Goal: Task Accomplishment & Management: Complete application form

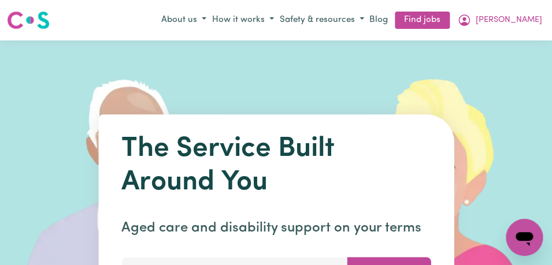
click at [534, 21] on span "[PERSON_NAME]" at bounding box center [509, 20] width 66 height 13
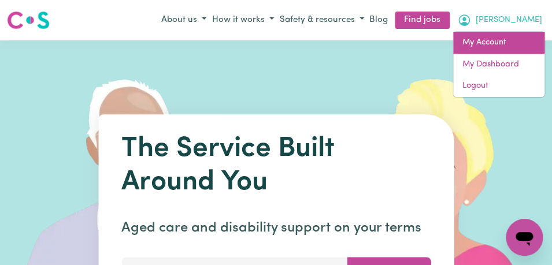
click at [501, 46] on link "My Account" at bounding box center [498, 43] width 91 height 22
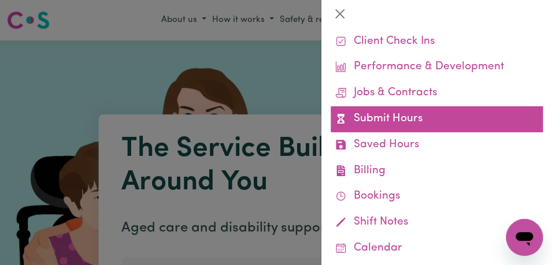
scroll to position [66, 0]
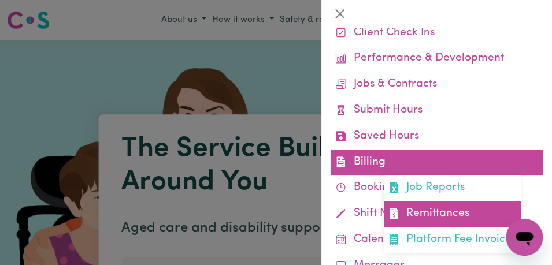
click at [452, 221] on link "Remittances" at bounding box center [452, 214] width 137 height 26
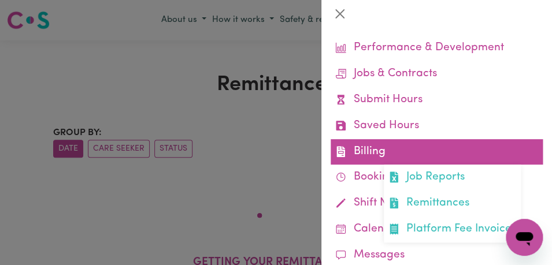
scroll to position [78, 0]
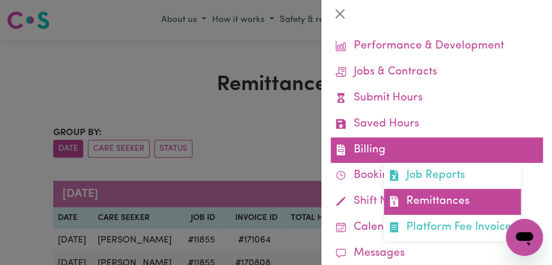
click at [419, 202] on link "Remittances" at bounding box center [452, 202] width 137 height 26
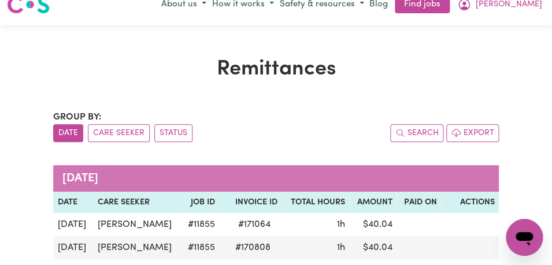
scroll to position [0, 0]
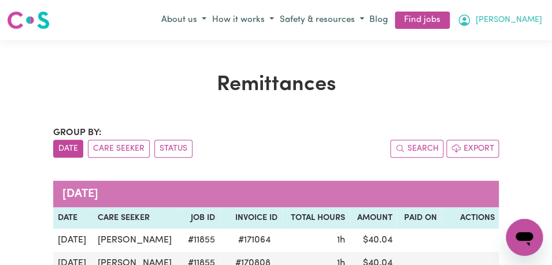
click at [525, 23] on button "[PERSON_NAME]" at bounding box center [499, 20] width 91 height 20
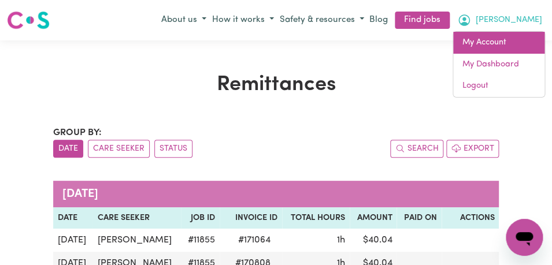
click at [506, 42] on link "My Account" at bounding box center [498, 43] width 91 height 22
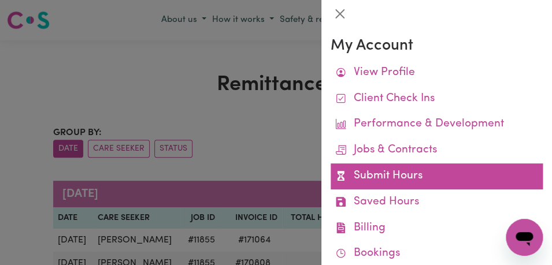
click at [416, 177] on link "Submit Hours" at bounding box center [437, 177] width 212 height 26
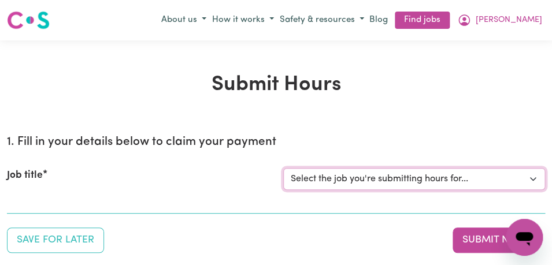
select select "11855"
click option "[[PERSON_NAME]] Support Worker Needed For Personal Care In the Morning- [PERSON…" at bounding box center [0, 0] width 0 height 0
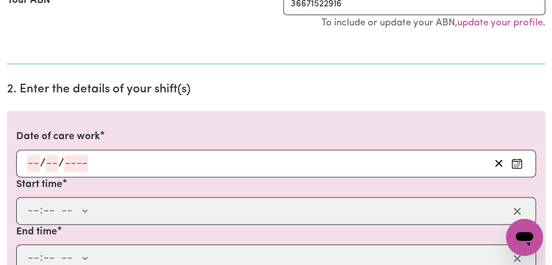
scroll to position [314, 0]
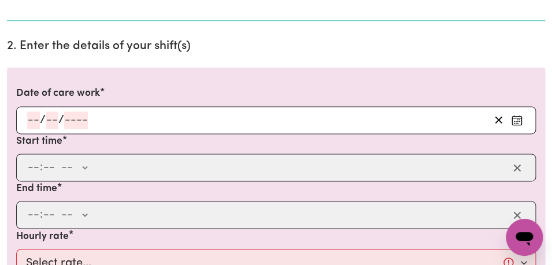
click at [510, 122] on button "Enter the date of care work" at bounding box center [517, 120] width 18 height 17
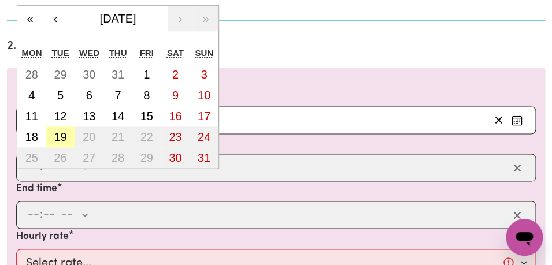
click at [66, 139] on abbr "19" at bounding box center [60, 137] width 13 height 13
type input "[DATE]"
type input "19"
type input "8"
type input "2025"
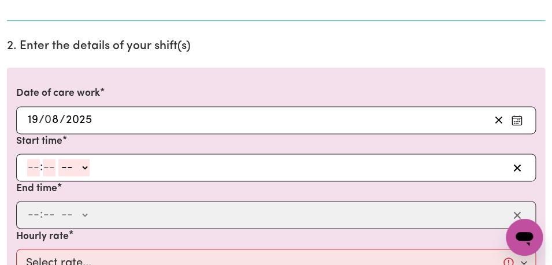
click at [30, 168] on input "number" at bounding box center [33, 167] width 13 height 17
type input "8"
type input "00"
select select "am"
click option "AM" at bounding box center [0, 0] width 0 height 0
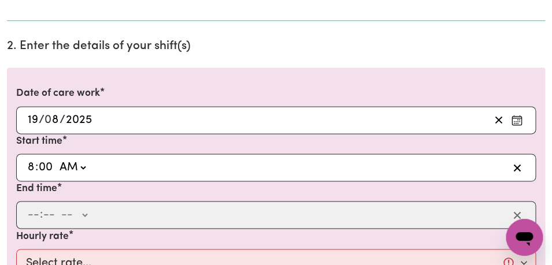
type input "08:00"
type input "0"
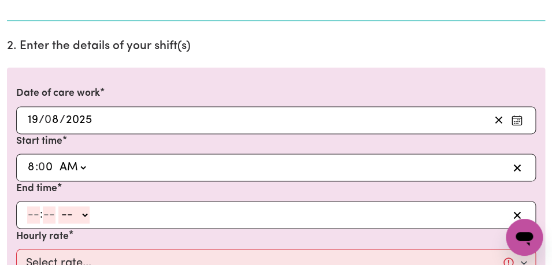
click at [28, 221] on input "number" at bounding box center [33, 214] width 13 height 17
type input "9"
type input "00"
select select "am"
click option "AM" at bounding box center [0, 0] width 0 height 0
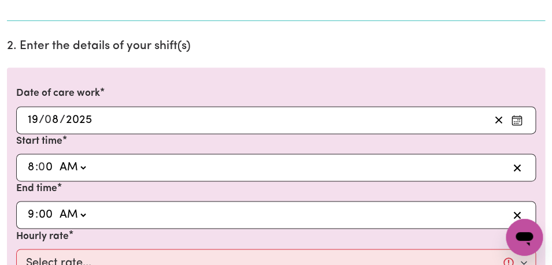
type input "09:00"
type input "0"
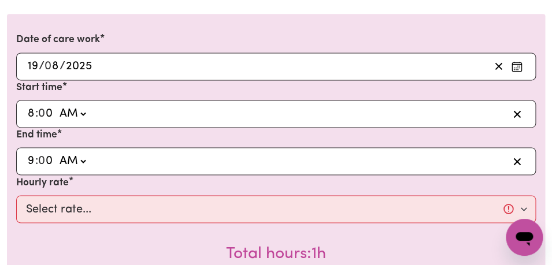
scroll to position [377, 0]
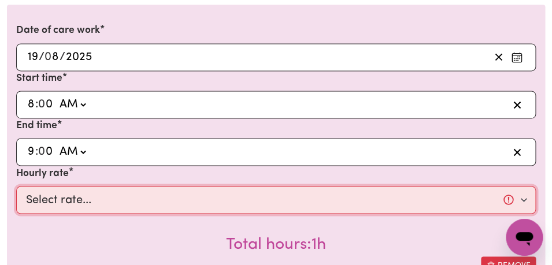
click at [16, 186] on select "Select rate... $44.00 (Weekday) $64.00 ([DATE]) $74.00 ([DATE]) $104.00 (Public…" at bounding box center [276, 200] width 520 height 28
select select "44-Weekday"
click option "$44.00 (Weekday)" at bounding box center [0, 0] width 0 height 0
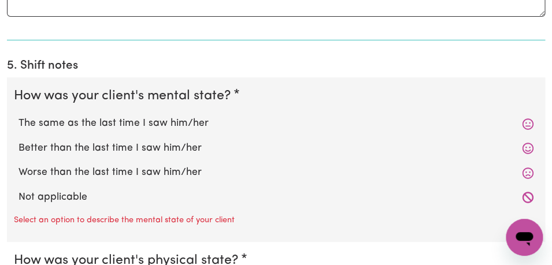
scroll to position [1016, 0]
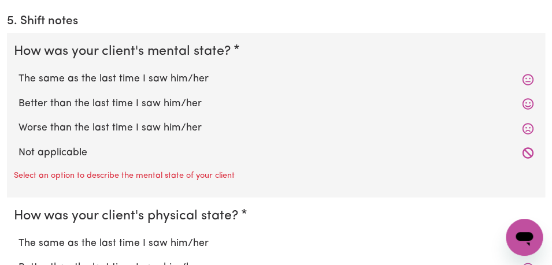
click at [93, 84] on label "The same as the last time I saw him/her" at bounding box center [275, 79] width 515 height 15
click at [18, 72] on input "The same as the last time I saw him/her" at bounding box center [18, 71] width 1 height 1
radio input "true"
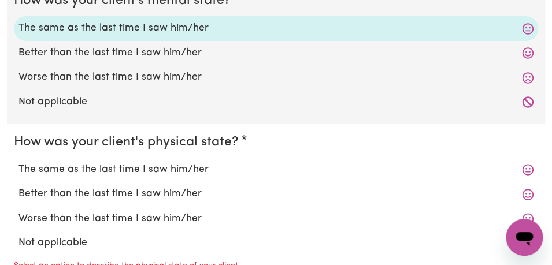
scroll to position [1069, 0]
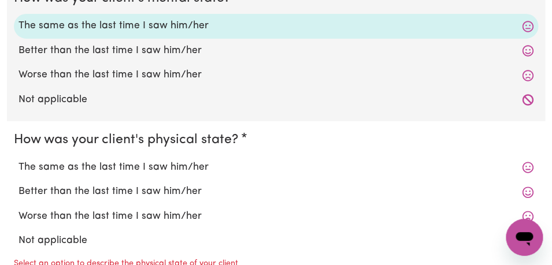
click at [83, 174] on label "The same as the last time I saw him/her" at bounding box center [275, 167] width 515 height 15
click at [18, 160] on input "The same as the last time I saw him/her" at bounding box center [18, 160] width 1 height 1
radio input "true"
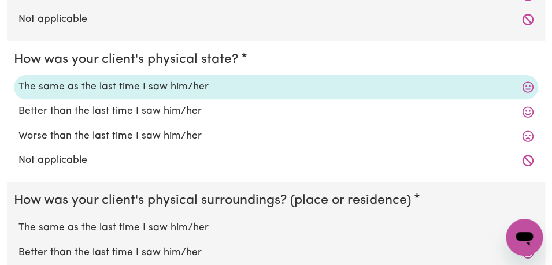
scroll to position [1153, 0]
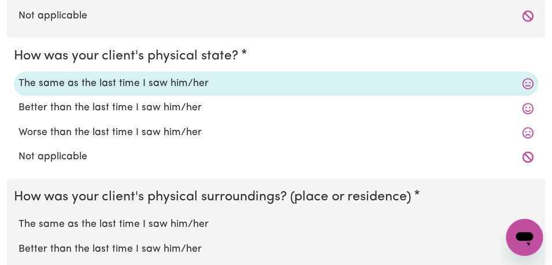
click at [98, 225] on label "The same as the last time I saw him/her" at bounding box center [275, 224] width 515 height 15
click at [18, 217] on input "The same as the last time I saw him/her" at bounding box center [18, 217] width 1 height 1
radio input "true"
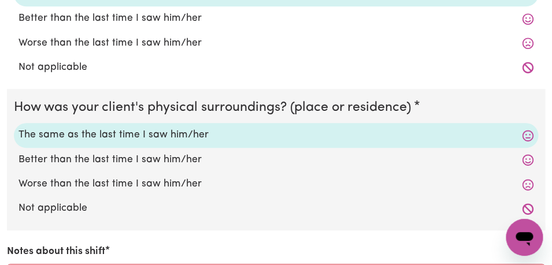
scroll to position [1298, 0]
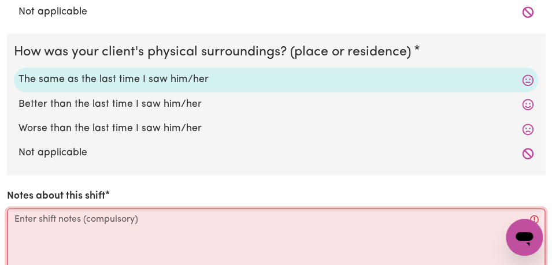
click at [97, 227] on textarea "Notes about this shift" at bounding box center [276, 252] width 538 height 87
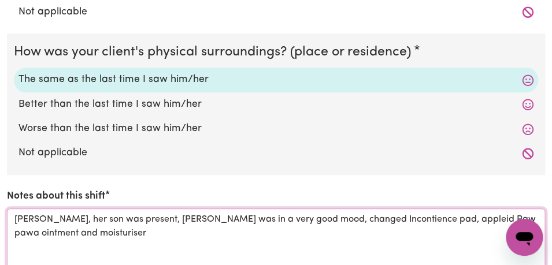
click at [331, 220] on textarea "[PERSON_NAME], her son was present, [PERSON_NAME] was in a very good mood, chan…" at bounding box center [276, 252] width 538 height 87
click at [228, 231] on textarea "[PERSON_NAME], her son was present, [PERSON_NAME] was in a very good mood, chan…" at bounding box center [276, 252] width 538 height 87
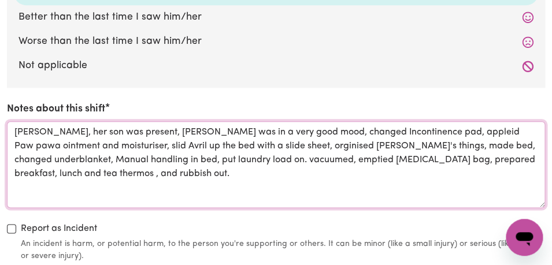
scroll to position [1387, 0]
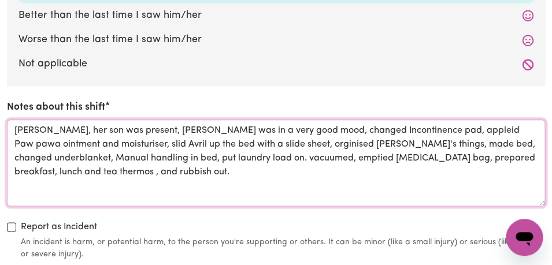
click at [409, 158] on textarea "[PERSON_NAME], her son was present, [PERSON_NAME] was in a very good mood, chan…" at bounding box center [276, 163] width 538 height 87
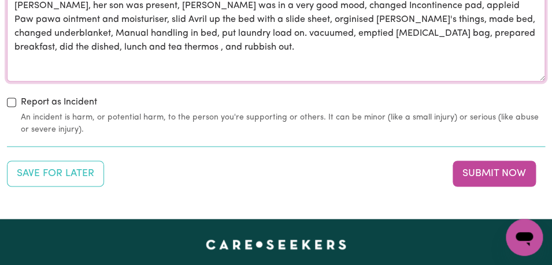
scroll to position [1564, 0]
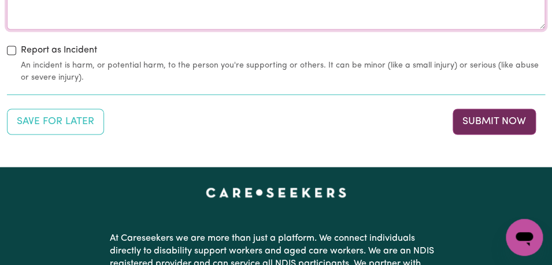
type textarea "[PERSON_NAME], her son was present, [PERSON_NAME] was in a very good mood, chan…"
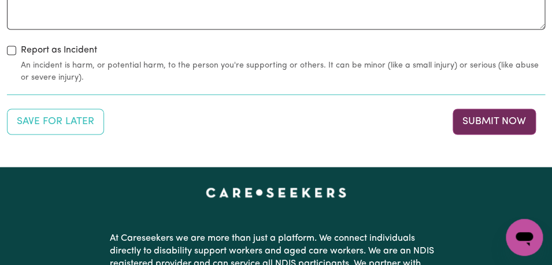
click at [516, 120] on button "Submit Now" at bounding box center [494, 121] width 83 height 25
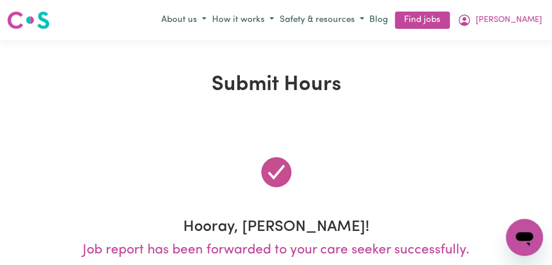
scroll to position [0, 0]
click at [490, 32] on div "Menu About us How it works Safety & resources Blog Find jobs [PERSON_NAME]" at bounding box center [276, 20] width 552 height 27
click at [450, 18] on link "Find jobs" at bounding box center [422, 21] width 55 height 18
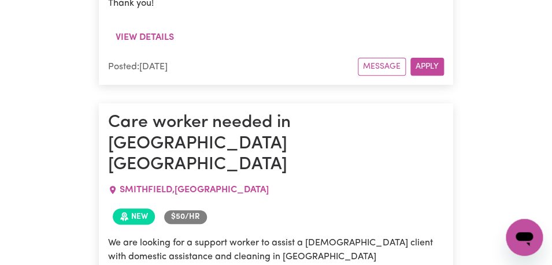
scroll to position [3377, 0]
